Goal: Information Seeking & Learning: Learn about a topic

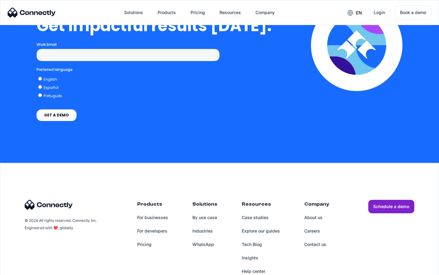
scroll to position [1341, 0]
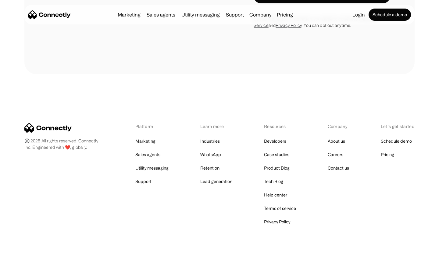
scroll to position [1032, 0]
